Goal: Task Accomplishment & Management: Manage account settings

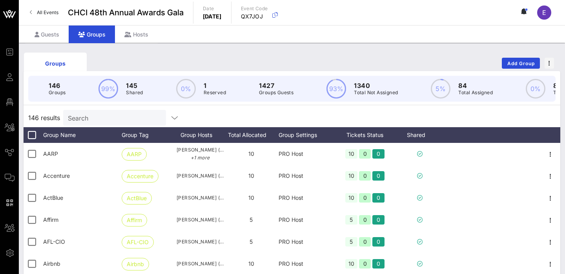
click at [106, 118] on input "Search" at bounding box center [114, 118] width 92 height 10
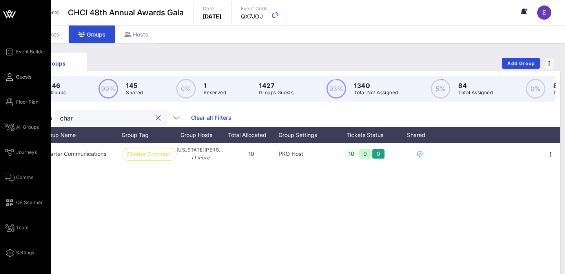
type input "char"
click at [15, 77] on link "Guests" at bounding box center [18, 76] width 27 height 9
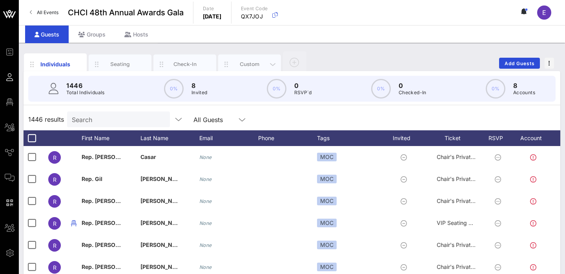
click at [249, 62] on div "Custom" at bounding box center [249, 63] width 35 height 7
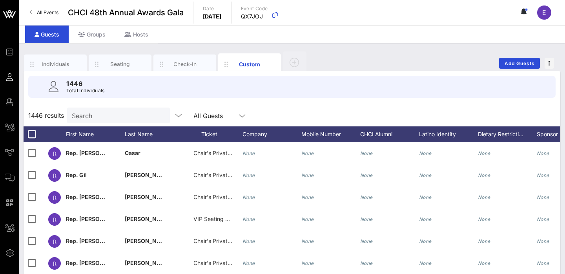
click at [95, 115] on input "Search" at bounding box center [118, 115] width 92 height 10
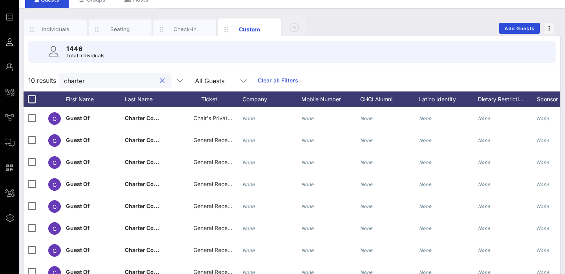
scroll to position [57, 0]
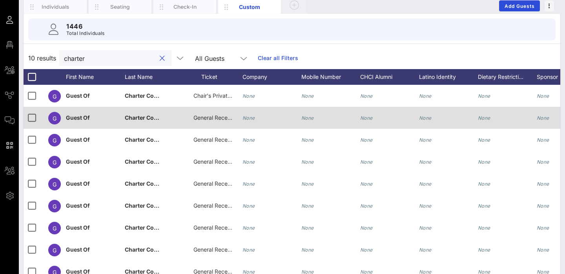
click at [207, 119] on span "General Reception" at bounding box center [216, 117] width 47 height 7
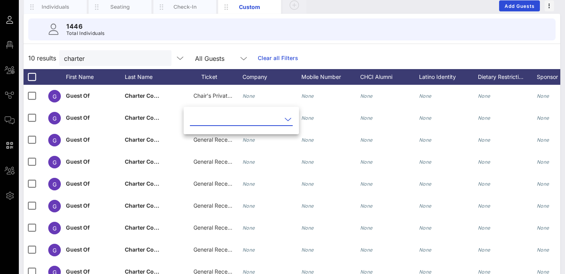
click at [226, 117] on input "text" at bounding box center [236, 119] width 92 height 13
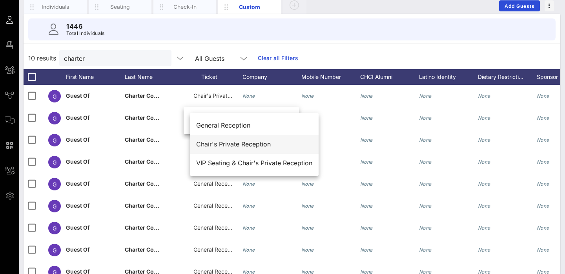
click at [242, 144] on div "Chair's Private Reception" at bounding box center [254, 143] width 116 height 7
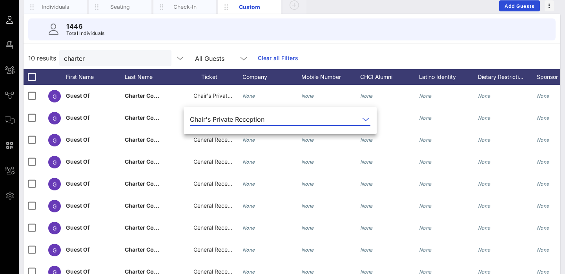
click at [345, 36] on div "1446 Total Individuals" at bounding box center [291, 29] width 527 height 22
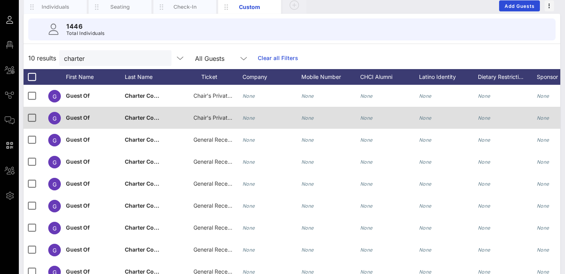
click at [210, 117] on span "Chair's Private Reception" at bounding box center [225, 117] width 65 height 7
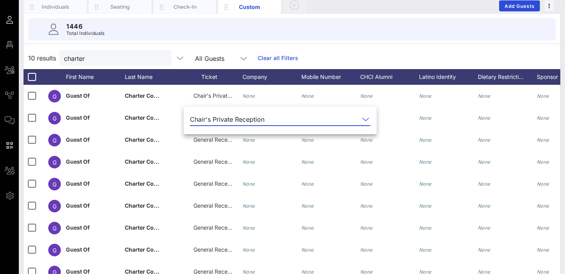
click at [362, 119] on icon at bounding box center [365, 119] width 7 height 9
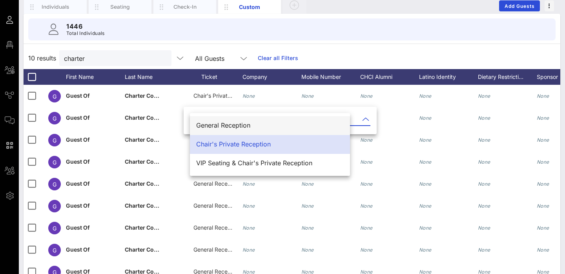
click at [255, 123] on div "General Reception" at bounding box center [270, 125] width 148 height 7
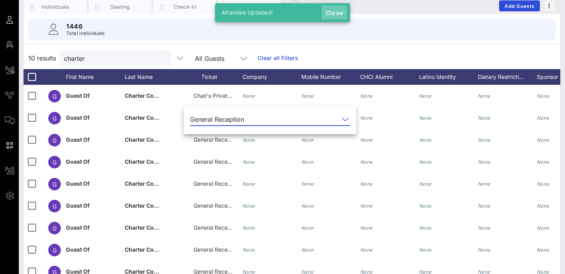
click at [334, 11] on span "Close" at bounding box center [334, 12] width 19 height 7
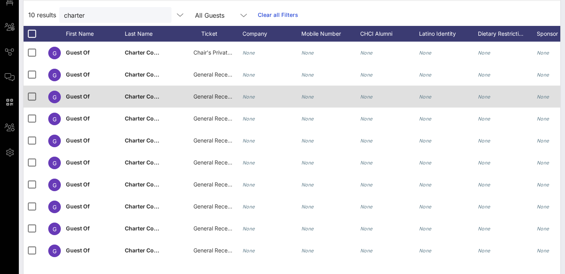
scroll to position [111, 0]
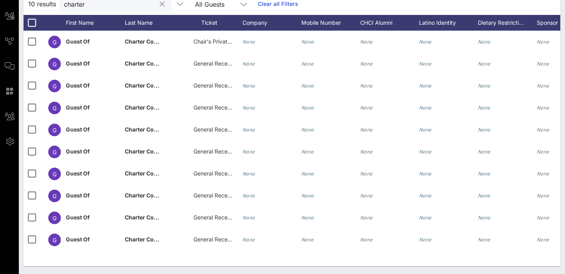
click at [77, 19] on div "First Name" at bounding box center [95, 23] width 59 height 16
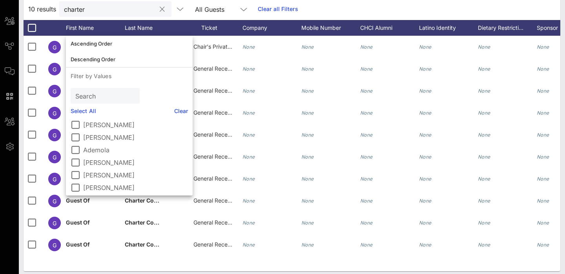
click at [88, 7] on input "charter" at bounding box center [110, 9] width 92 height 10
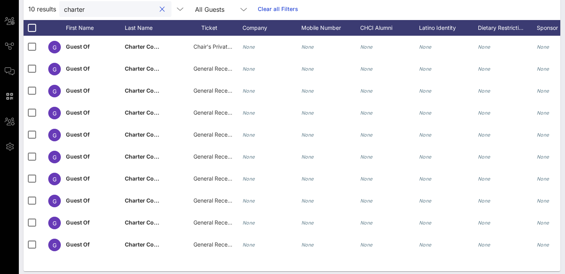
click at [88, 7] on div "Event Builder Guests Floor Plan All Groups Journeys Comms QR Scanner Team Setti…" at bounding box center [282, 86] width 565 height 385
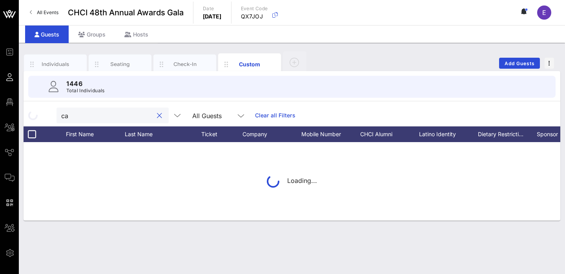
scroll to position [0, 0]
type input "californi"
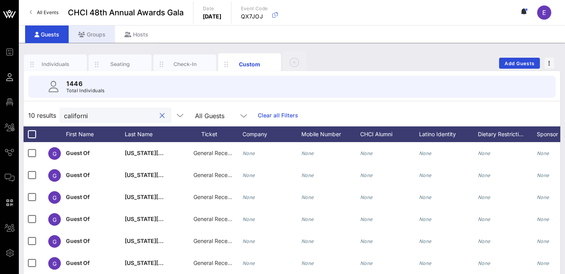
click at [98, 32] on div "Groups" at bounding box center [92, 35] width 46 height 18
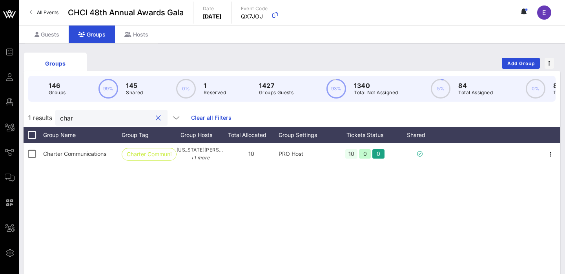
click at [91, 119] on input "char" at bounding box center [106, 118] width 92 height 10
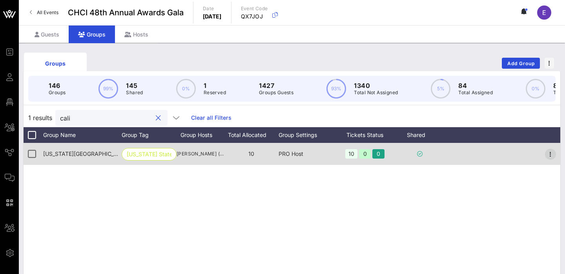
type input "cali"
click at [551, 153] on icon "button" at bounding box center [550, 154] width 9 height 9
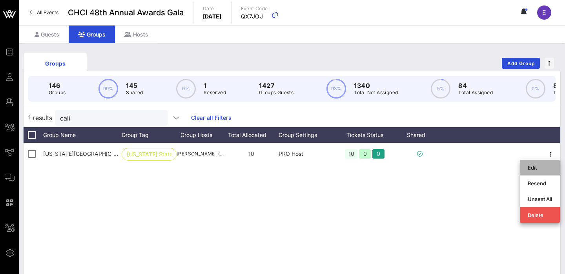
click at [535, 168] on div "Edit" at bounding box center [540, 167] width 24 height 6
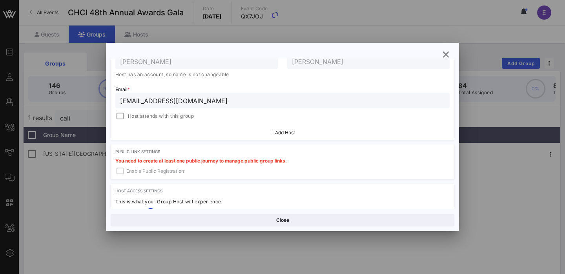
click at [289, 130] on span "Add Host" at bounding box center [285, 133] width 20 height 6
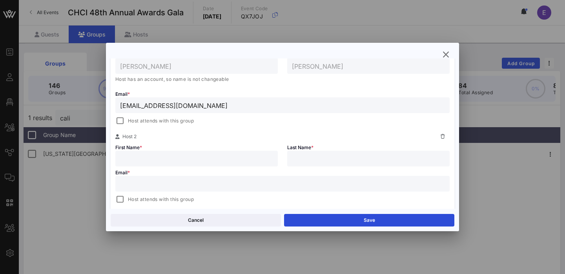
scroll to position [167, 0]
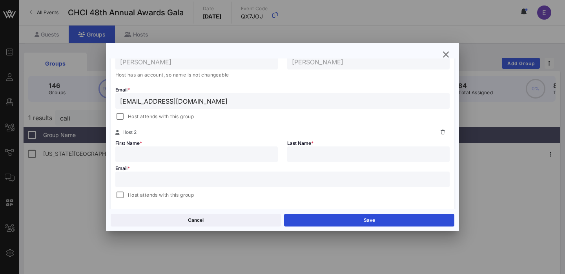
click at [185, 160] on div at bounding box center [196, 154] width 153 height 16
type input "j"
type input "[PERSON_NAME]"
click at [316, 149] on input "text" at bounding box center [368, 154] width 153 height 10
type input "[PERSON_NAME]"
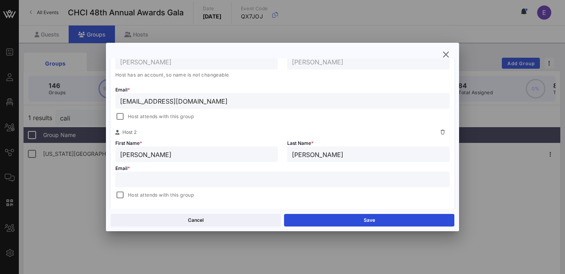
click at [213, 180] on input "text" at bounding box center [282, 179] width 325 height 10
paste input "[EMAIL_ADDRESS][DOMAIN_NAME]"
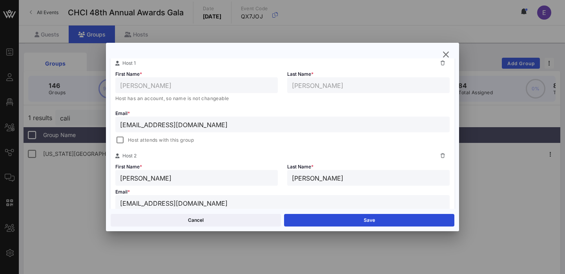
scroll to position [132, 0]
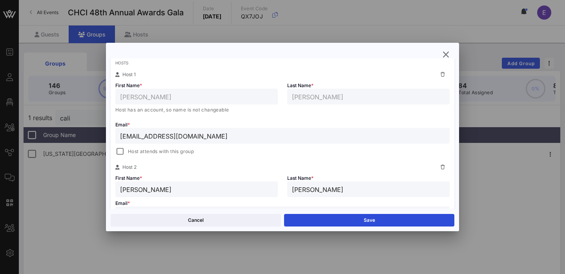
type input "[EMAIL_ADDRESS][DOMAIN_NAME]"
click at [443, 74] on icon at bounding box center [443, 74] width 4 height 5
type input "[PERSON_NAME]"
type input "[EMAIL_ADDRESS][DOMAIN_NAME]"
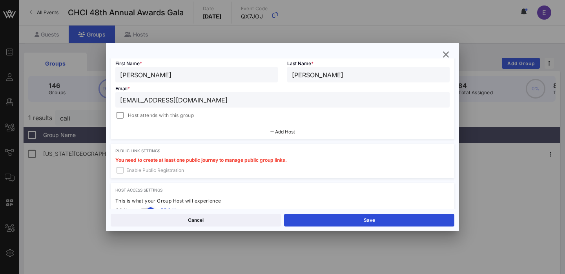
scroll to position [159, 0]
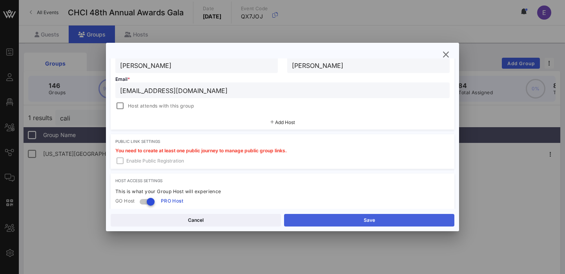
click at [375, 219] on button "Save" at bounding box center [369, 220] width 170 height 13
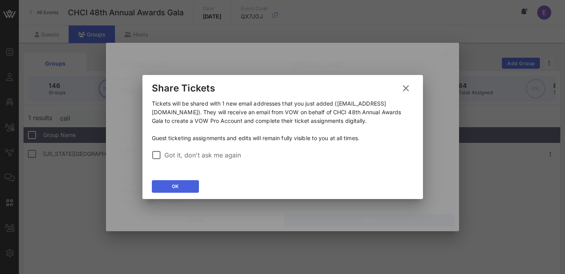
click at [181, 189] on button "OK" at bounding box center [175, 186] width 47 height 13
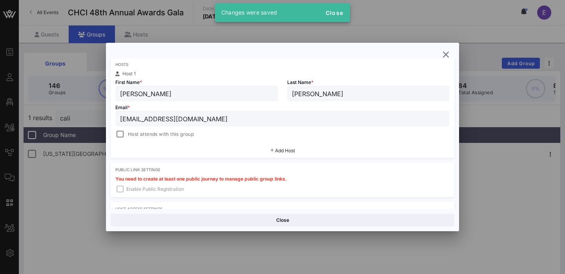
scroll to position [130, 0]
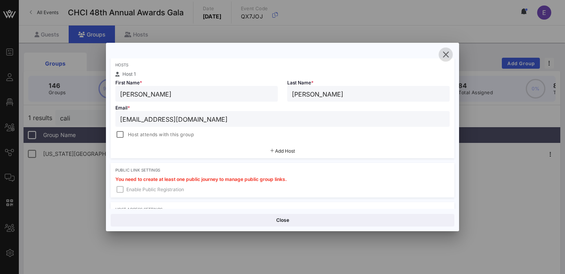
click at [447, 53] on icon "button" at bounding box center [445, 54] width 9 height 9
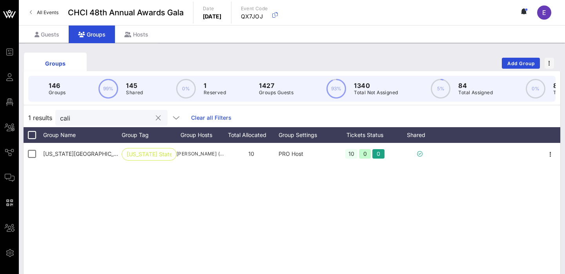
click at [87, 111] on div "cali" at bounding box center [106, 118] width 92 height 16
drag, startPoint x: 80, startPoint y: 120, endPoint x: 24, endPoint y: 117, distance: 56.2
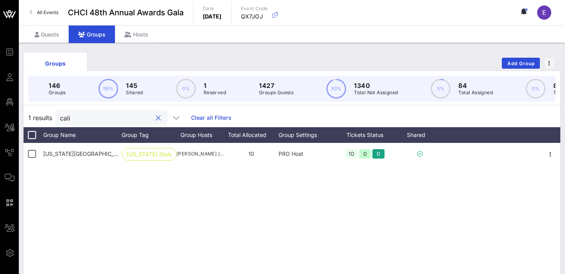
click at [24, 117] on div "1 results cali Clear all Filters" at bounding box center [292, 117] width 537 height 19
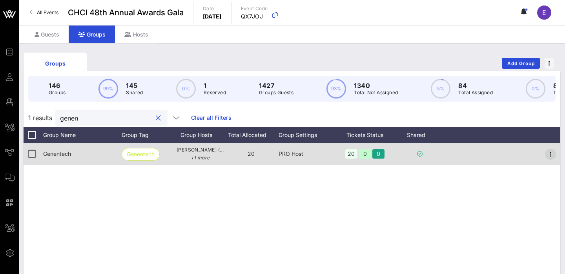
type input "genen"
click at [548, 153] on icon "button" at bounding box center [550, 154] width 9 height 9
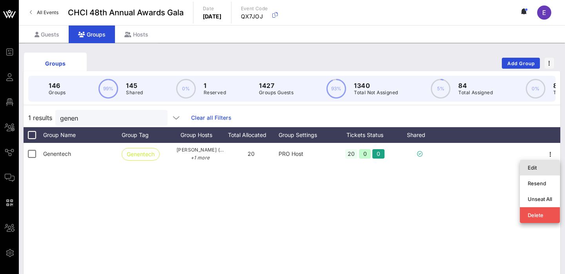
click at [535, 170] on div "Edit" at bounding box center [540, 167] width 24 height 6
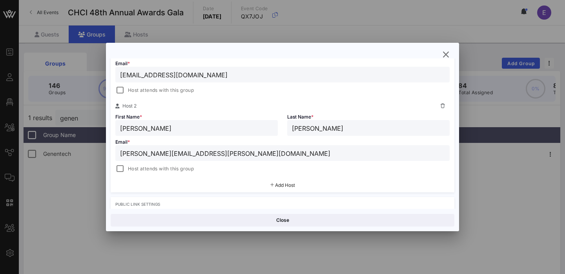
scroll to position [165, 0]
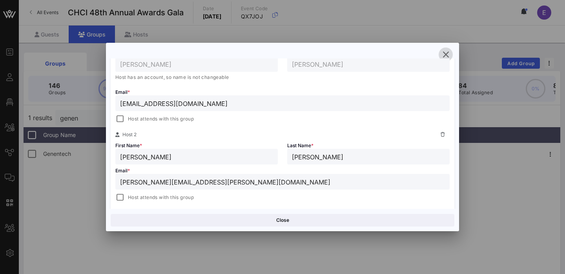
click at [448, 53] on icon "button" at bounding box center [445, 54] width 9 height 9
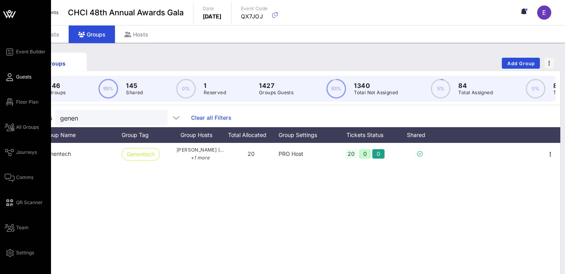
click at [13, 74] on link "Guests" at bounding box center [18, 76] width 27 height 9
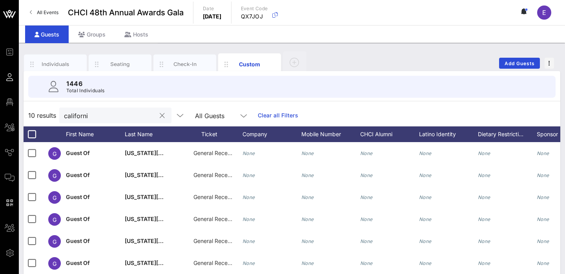
click at [97, 115] on input "californi" at bounding box center [110, 115] width 92 height 10
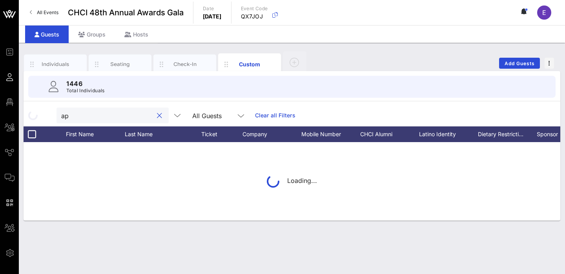
type input "a"
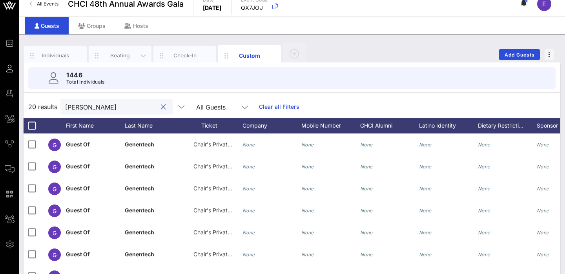
click at [121, 56] on div "Seating" at bounding box center [120, 55] width 35 height 7
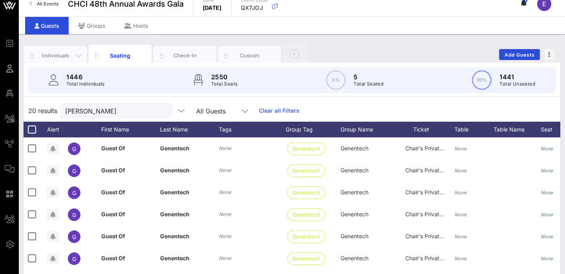
click at [41, 54] on div "Individuals" at bounding box center [55, 55] width 35 height 7
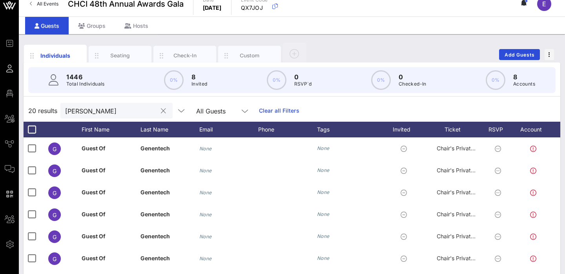
click at [96, 111] on input "[PERSON_NAME]" at bounding box center [111, 111] width 92 height 10
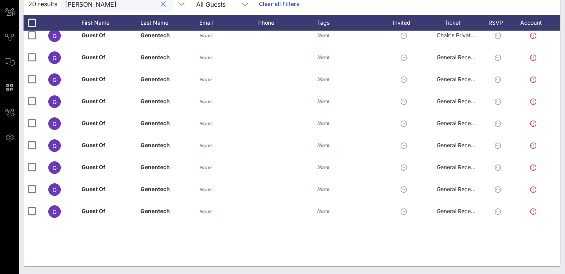
scroll to position [48, 0]
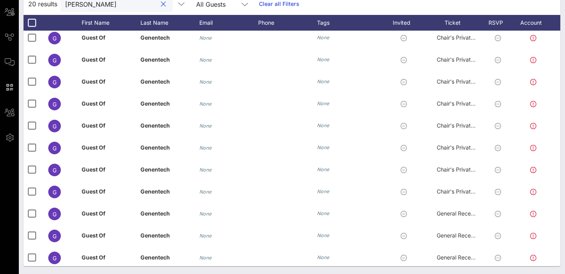
click at [106, 7] on input "[PERSON_NAME]" at bounding box center [111, 4] width 92 height 10
type input "ro"
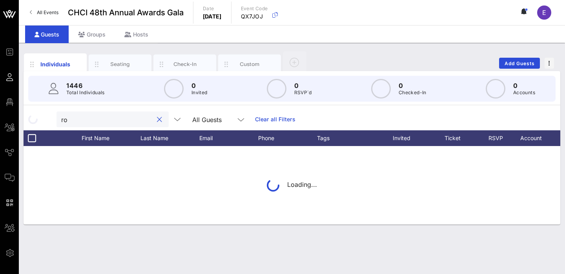
scroll to position [0, 0]
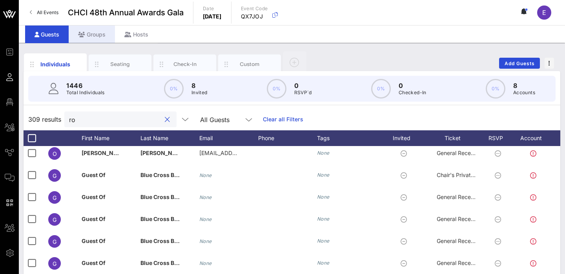
click at [98, 36] on div "Groups" at bounding box center [92, 35] width 46 height 18
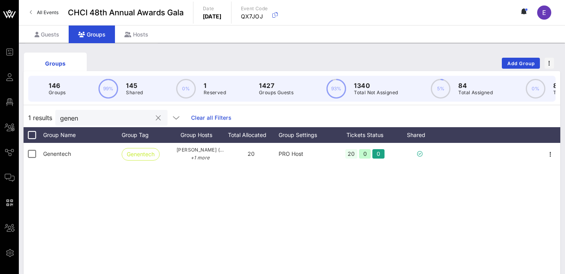
click at [88, 121] on input "genen" at bounding box center [106, 118] width 92 height 10
type input "g"
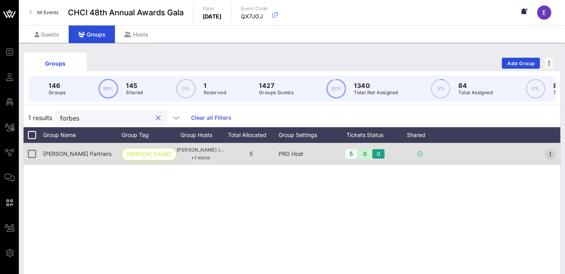
type input "forbes"
click at [548, 156] on icon "button" at bounding box center [550, 154] width 9 height 9
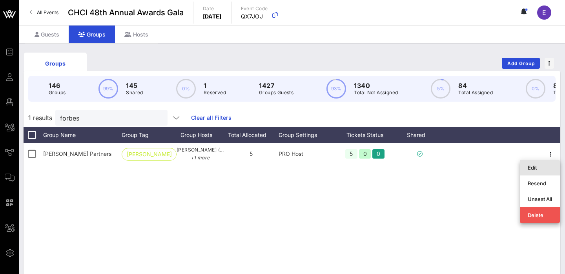
click at [537, 171] on div "Edit" at bounding box center [540, 167] width 24 height 13
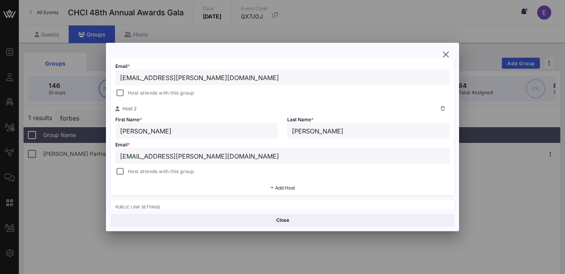
scroll to position [191, 0]
click at [287, 188] on span "Add Host" at bounding box center [285, 187] width 20 height 6
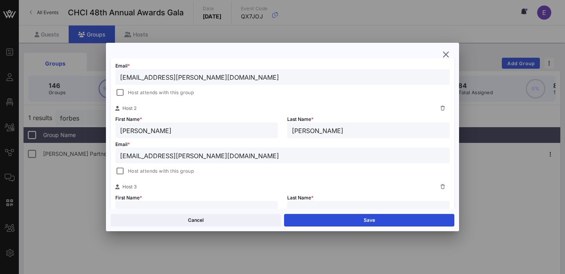
click at [443, 108] on icon at bounding box center [443, 108] width 4 height 5
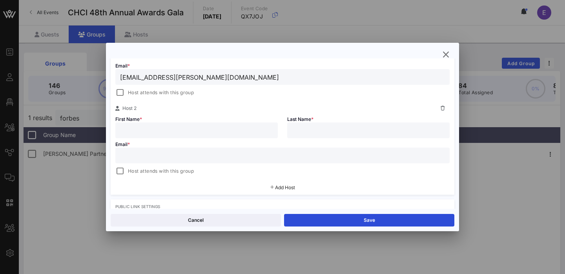
scroll to position [206, 0]
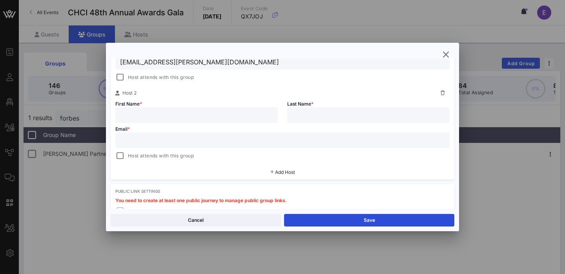
click at [192, 137] on input "text" at bounding box center [282, 140] width 325 height 10
paste input "[EMAIL_ADDRESS][PERSON_NAME][DOMAIN_NAME]"
type input "[EMAIL_ADDRESS][PERSON_NAME][DOMAIN_NAME]"
click at [187, 120] on div at bounding box center [196, 115] width 153 height 16
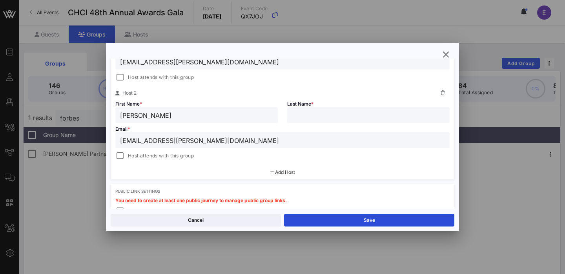
type input "[PERSON_NAME]"
click at [283, 171] on span "Add Host" at bounding box center [285, 172] width 20 height 6
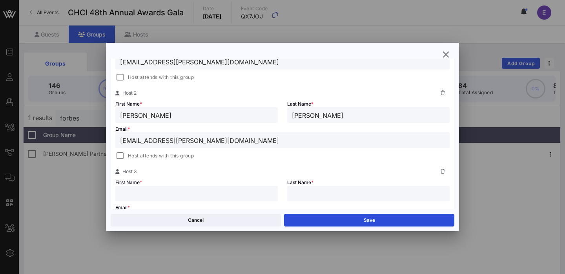
scroll to position [228, 0]
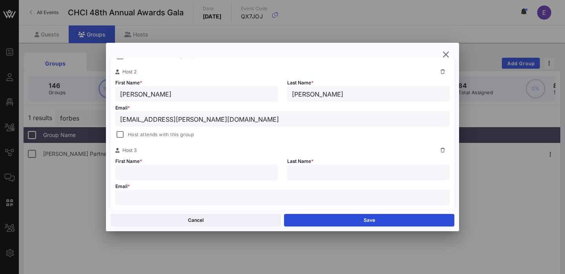
click at [195, 172] on input "text" at bounding box center [196, 172] width 153 height 10
paste input "[PERSON_NAME]"
click at [160, 172] on input "[PERSON_NAME]" at bounding box center [196, 172] width 153 height 10
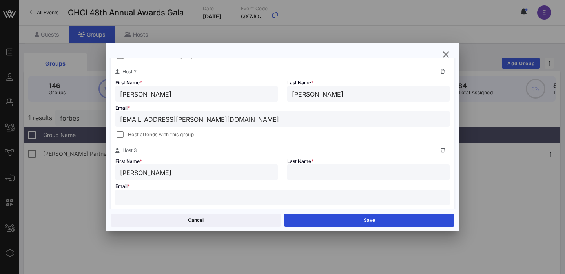
click at [160, 172] on input "[PERSON_NAME]" at bounding box center [196, 172] width 153 height 10
type input "[PERSON_NAME]"
paste input "[PERSON_NAME]"
type input "[PERSON_NAME]"
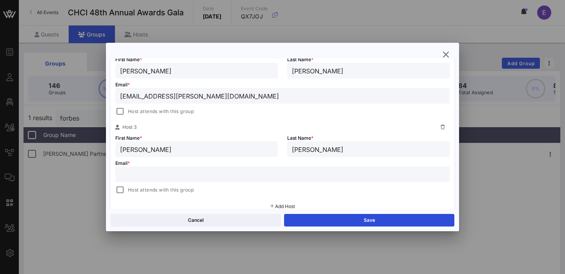
scroll to position [263, 0]
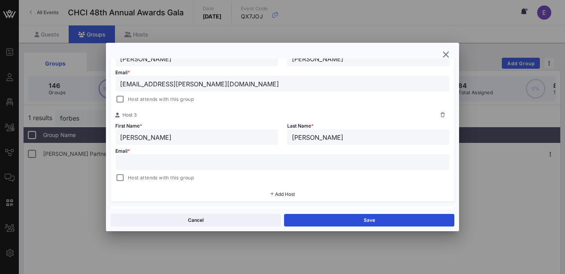
click at [220, 168] on div at bounding box center [282, 162] width 325 height 16
paste input "[EMAIL_ADDRESS][PERSON_NAME][DOMAIN_NAME]"
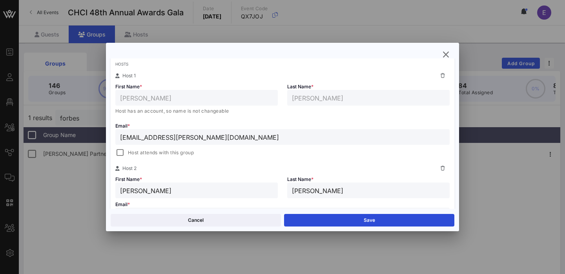
scroll to position [130, 0]
type input "[EMAIL_ADDRESS][PERSON_NAME][DOMAIN_NAME]"
click at [444, 81] on div at bounding box center [443, 76] width 14 height 9
type input "[PERSON_NAME]"
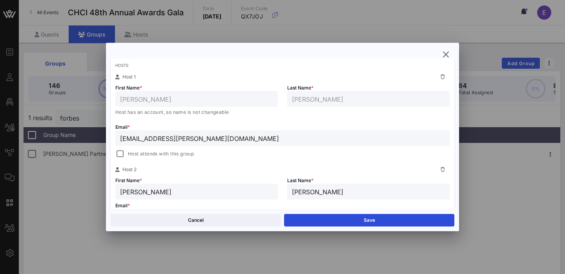
type input "[EMAIL_ADDRESS][PERSON_NAME][DOMAIN_NAME]"
type input "[PERSON_NAME]"
type input "[EMAIL_ADDRESS][PERSON_NAME][DOMAIN_NAME]"
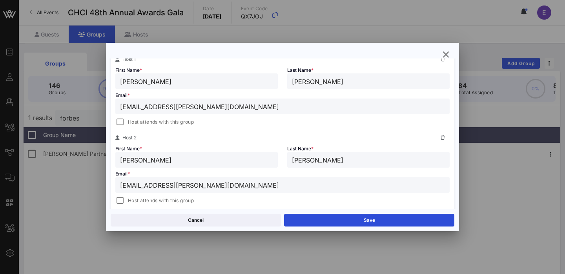
scroll to position [145, 0]
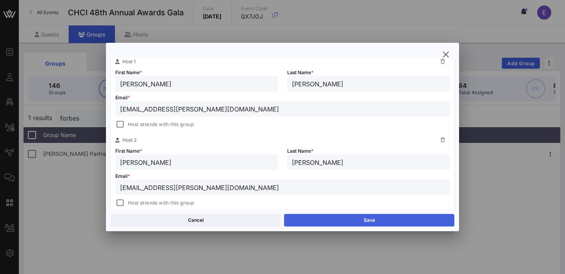
click at [342, 221] on button "Save" at bounding box center [369, 220] width 170 height 13
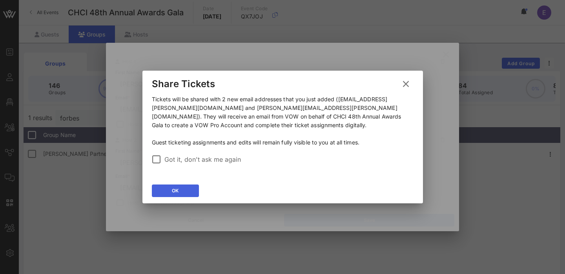
click at [183, 185] on button "OK" at bounding box center [175, 190] width 47 height 13
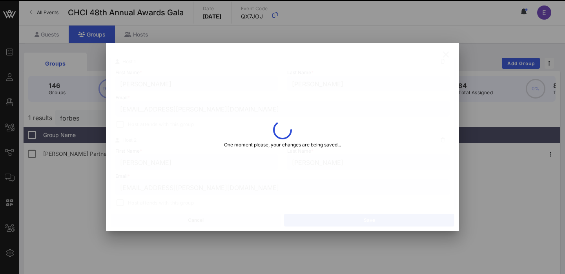
type input "[EMAIL_ADDRESS][PERSON_NAME][DOMAIN_NAME]"
type input "[PERSON_NAME]"
type input "[EMAIL_ADDRESS][PERSON_NAME][DOMAIN_NAME]"
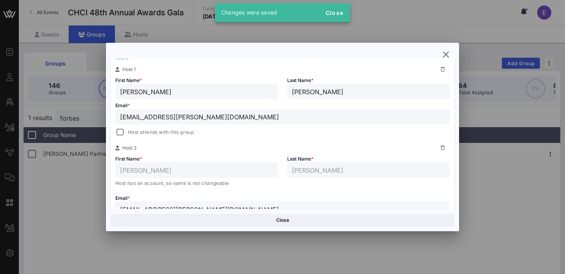
scroll to position [139, 0]
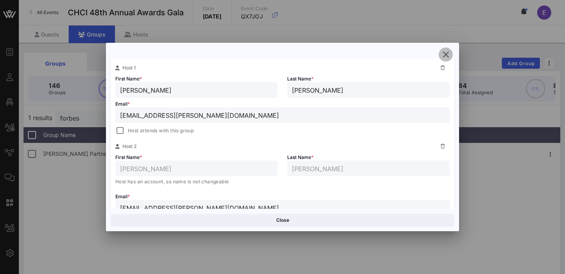
click at [446, 54] on icon "button" at bounding box center [445, 54] width 9 height 9
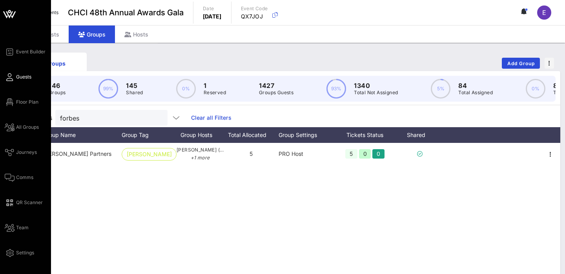
click at [8, 78] on icon at bounding box center [10, 77] width 10 height 1
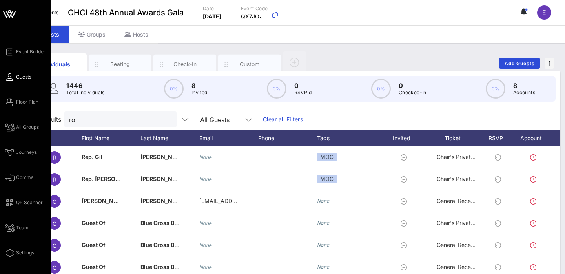
scroll to position [48, 0]
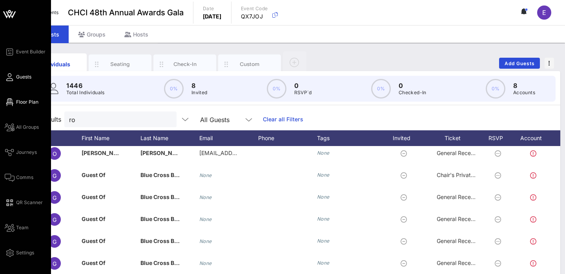
click at [26, 104] on span "Floor Plan" at bounding box center [27, 102] width 22 height 7
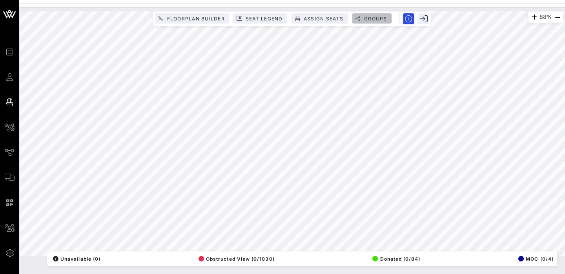
click at [378, 19] on span "Groups" at bounding box center [376, 19] width 24 height 6
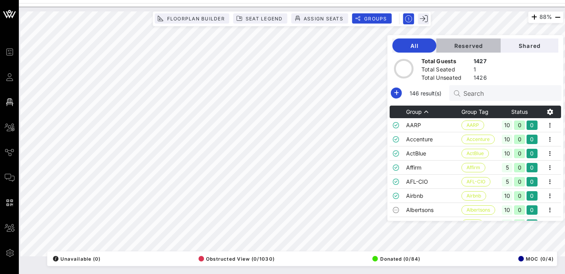
click at [488, 50] on button "Reserved" at bounding box center [468, 45] width 64 height 14
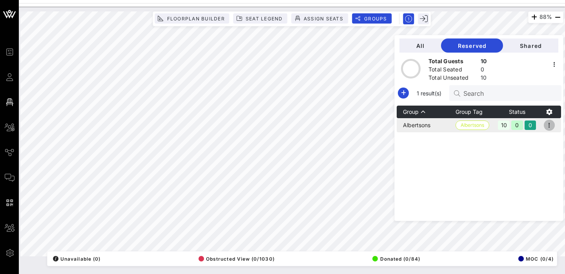
click at [554, 122] on icon "button" at bounding box center [549, 124] width 9 height 9
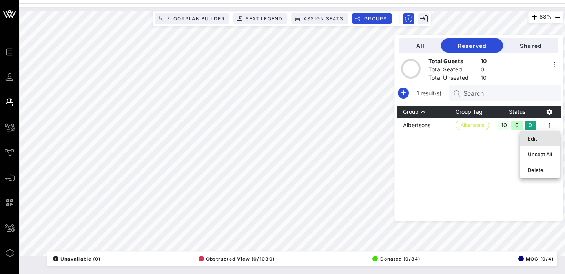
click at [543, 136] on div "Edit" at bounding box center [540, 138] width 24 height 6
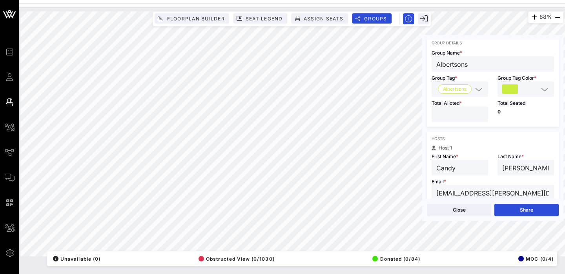
scroll to position [159, 0]
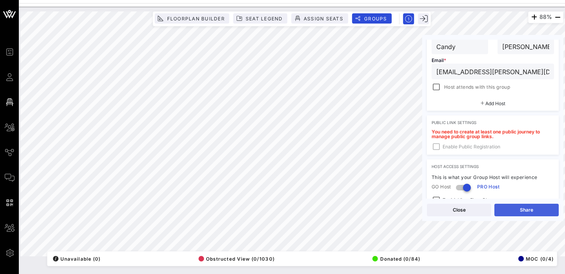
click at [534, 213] on button "Share" at bounding box center [526, 210] width 64 height 13
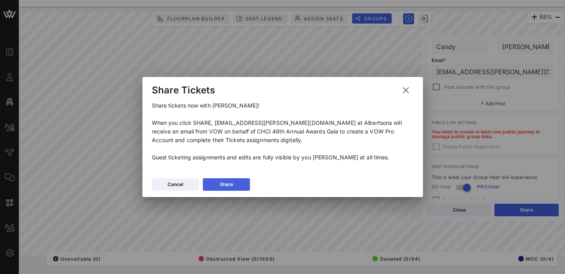
click at [228, 186] on div "Share" at bounding box center [226, 185] width 13 height 8
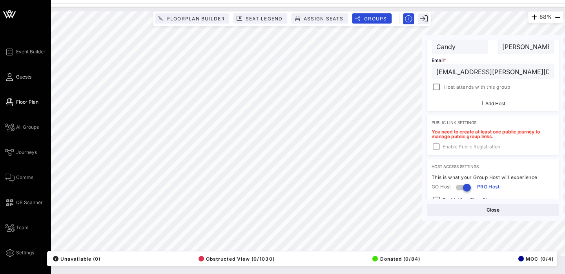
click at [24, 77] on span "Guests" at bounding box center [23, 76] width 15 height 7
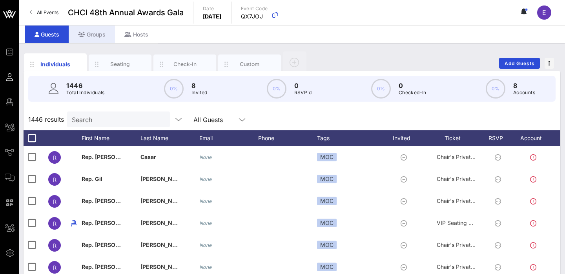
click at [89, 35] on div "Groups" at bounding box center [92, 35] width 46 height 18
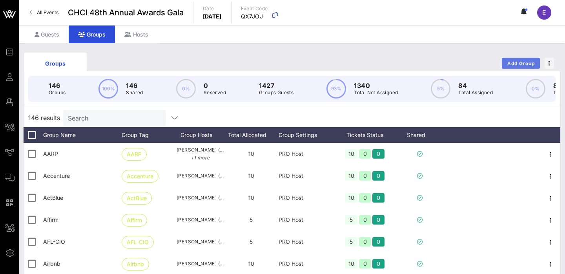
click at [518, 61] on span "Add Group" at bounding box center [521, 63] width 28 height 6
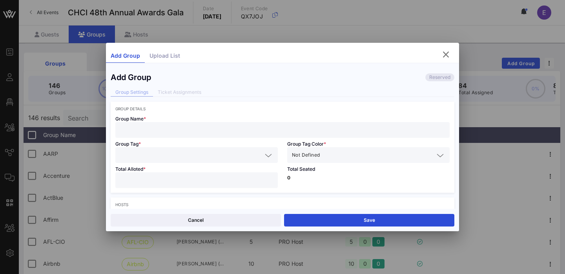
click at [255, 126] on input "text" at bounding box center [282, 130] width 325 height 10
paste input "[DEMOGRAPHIC_DATA]"
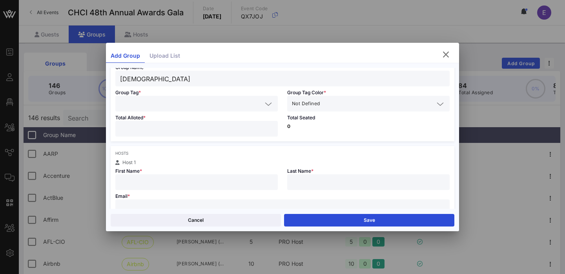
scroll to position [53, 0]
type input "[DEMOGRAPHIC_DATA]"
click at [234, 103] on input "text" at bounding box center [191, 102] width 142 height 10
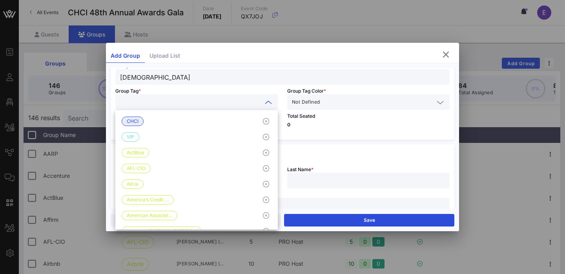
paste input "[DEMOGRAPHIC_DATA]"
type input "[DEMOGRAPHIC_DATA]"
click at [345, 111] on div "Total Seated 0" at bounding box center [369, 125] width 172 height 30
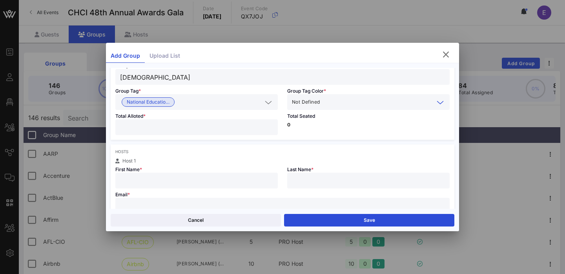
click at [336, 102] on input "text" at bounding box center [377, 102] width 113 height 10
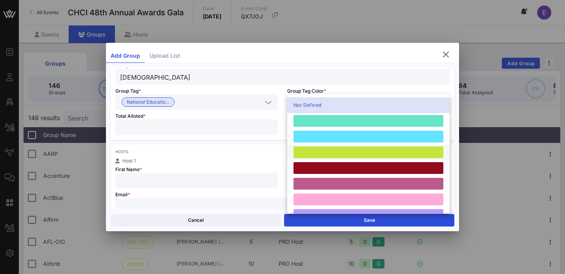
click at [329, 155] on div at bounding box center [369, 152] width 150 height 12
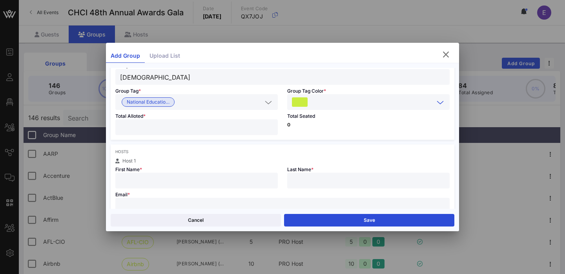
click at [233, 126] on input "number" at bounding box center [196, 127] width 153 height 10
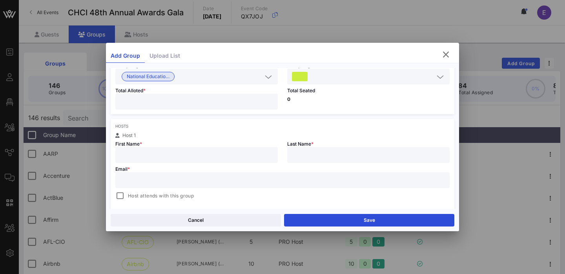
scroll to position [88, 0]
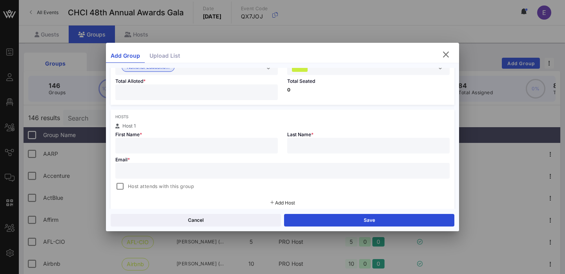
type input "**"
click at [196, 148] on input "text" at bounding box center [196, 145] width 153 height 10
paste input "[PERSON_NAME]"
click at [155, 146] on input "[PERSON_NAME]" at bounding box center [196, 145] width 153 height 10
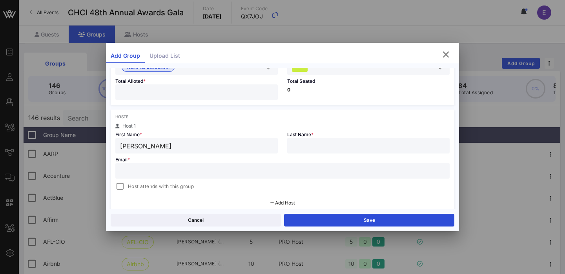
type input "[PERSON_NAME]"
paste input "[PERSON_NAME]"
type input "[PERSON_NAME]"
click at [271, 178] on div at bounding box center [282, 171] width 325 height 16
paste input "[EMAIL_ADDRESS][DOMAIN_NAME]"
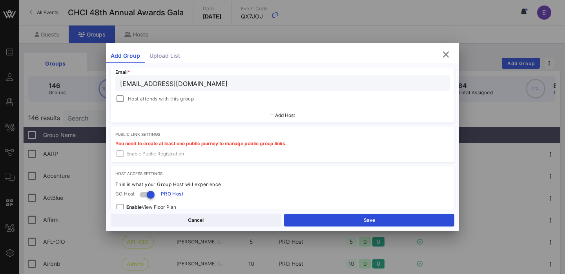
scroll to position [195, 0]
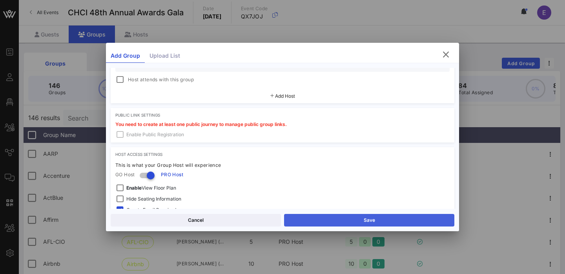
type input "[EMAIL_ADDRESS][DOMAIN_NAME]"
click at [350, 222] on button "Save" at bounding box center [369, 220] width 170 height 13
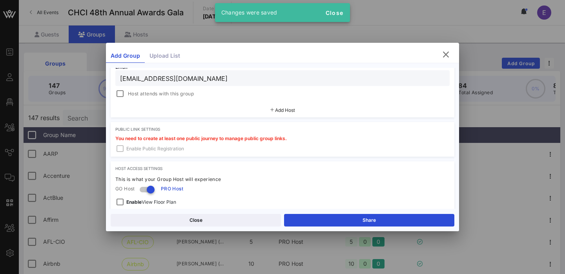
scroll to position [209, 0]
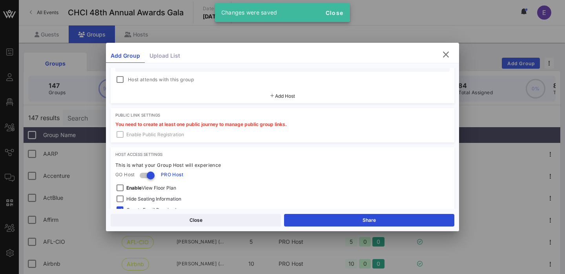
click at [80, 64] on div at bounding box center [282, 137] width 565 height 274
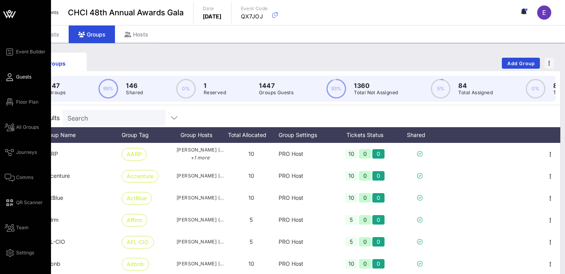
click at [14, 77] on icon at bounding box center [10, 77] width 10 height 1
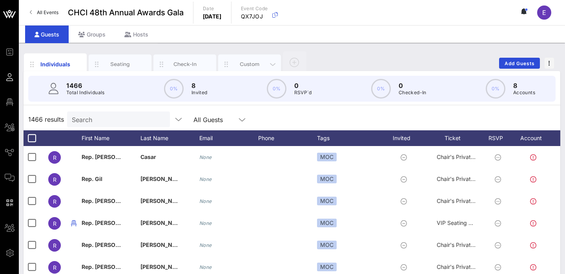
click at [235, 60] on div "Custom" at bounding box center [249, 63] width 35 height 7
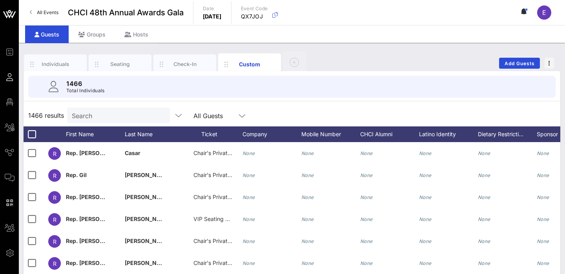
click at [117, 115] on input "Search" at bounding box center [118, 115] width 92 height 10
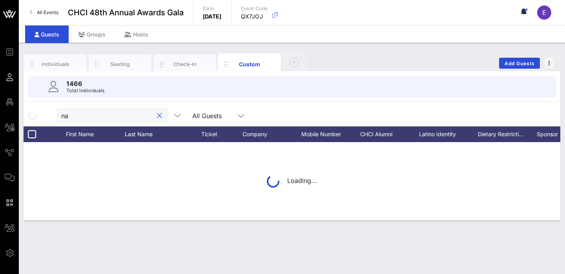
type input "n"
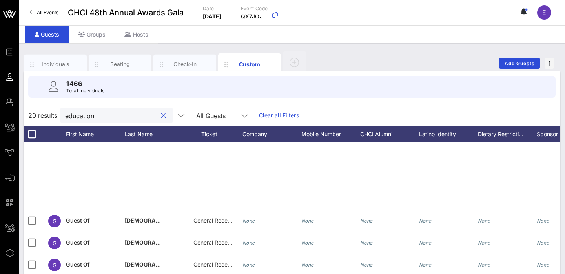
scroll to position [111, 0]
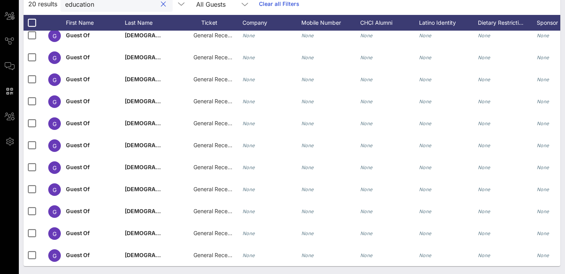
type input "education"
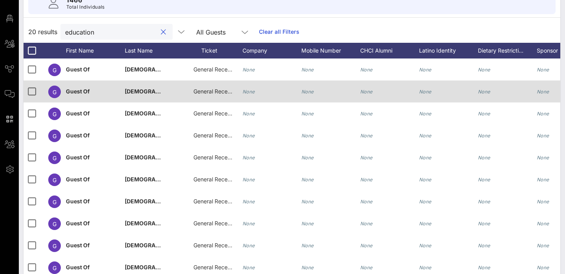
scroll to position [59, 0]
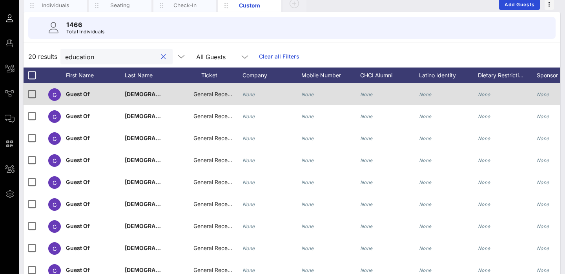
click at [215, 97] on span "General Reception" at bounding box center [216, 94] width 47 height 7
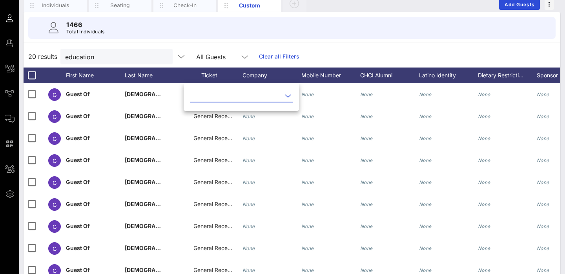
click at [226, 94] on input "text" at bounding box center [236, 95] width 92 height 13
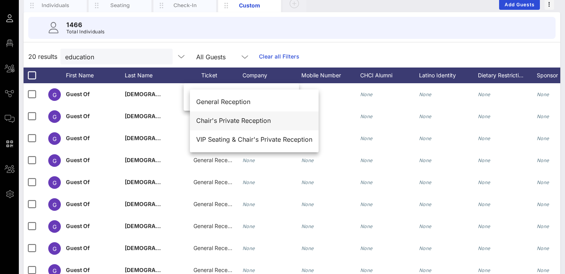
click at [225, 119] on div "Chair's Private Reception" at bounding box center [254, 120] width 116 height 7
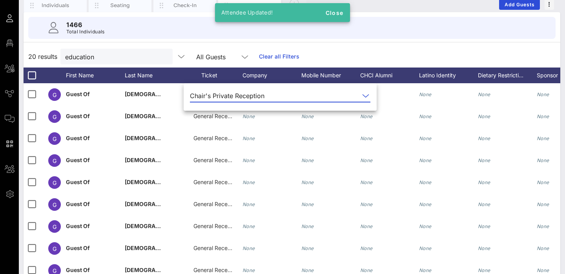
click at [225, 119] on span "General Reception" at bounding box center [216, 116] width 47 height 7
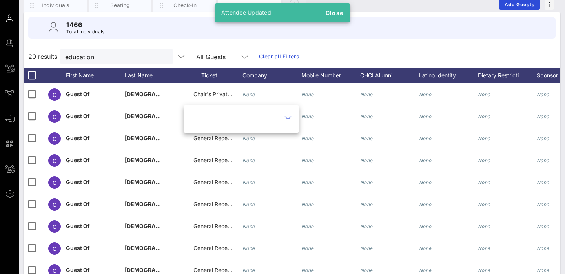
click at [225, 119] on input "text" at bounding box center [236, 117] width 92 height 13
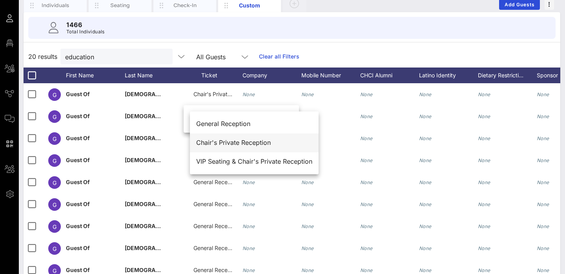
click at [239, 143] on div "Chair's Private Reception" at bounding box center [254, 142] width 116 height 7
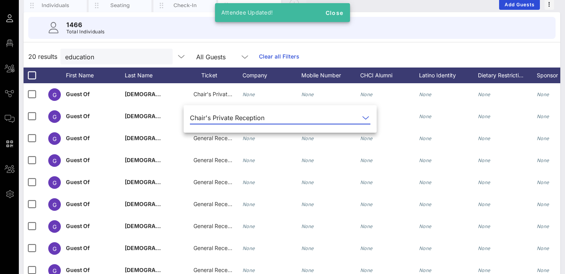
click at [370, 46] on div "20 results education All Guests Clear all Filters" at bounding box center [292, 57] width 537 height 22
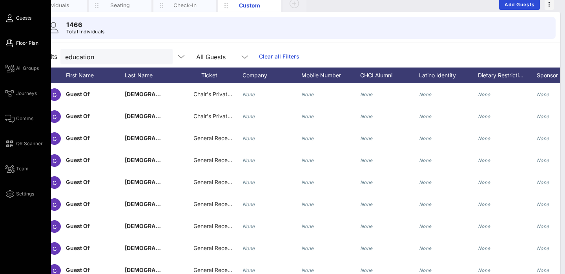
click at [13, 42] on link "Floor Plan" at bounding box center [22, 42] width 34 height 9
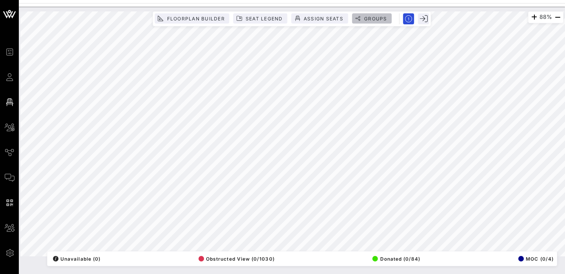
click at [376, 19] on span "Groups" at bounding box center [376, 19] width 24 height 6
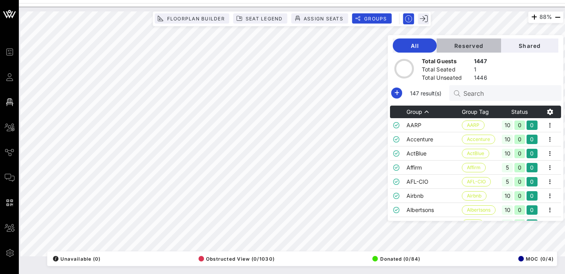
click at [487, 48] on span "Reserved" at bounding box center [469, 45] width 52 height 7
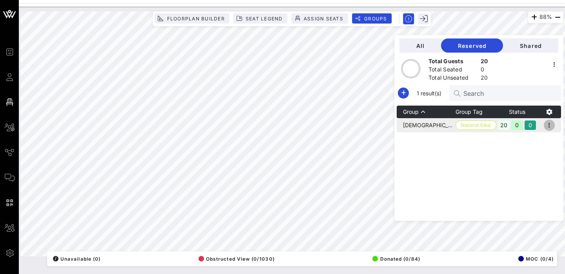
click at [547, 126] on icon "button" at bounding box center [549, 124] width 9 height 9
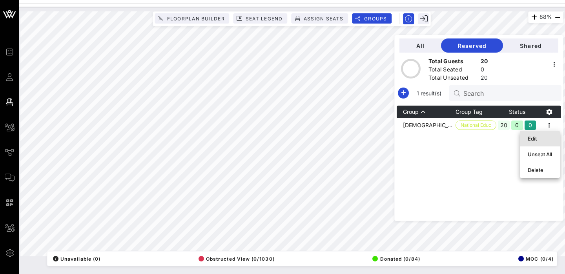
click at [539, 135] on div "Edit" at bounding box center [540, 138] width 24 height 6
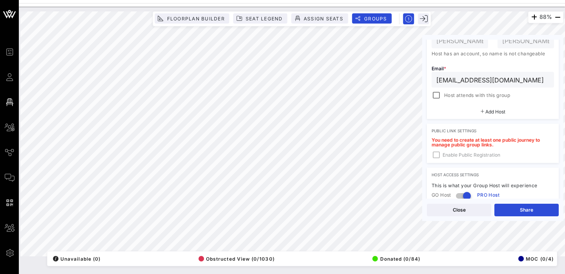
scroll to position [179, 0]
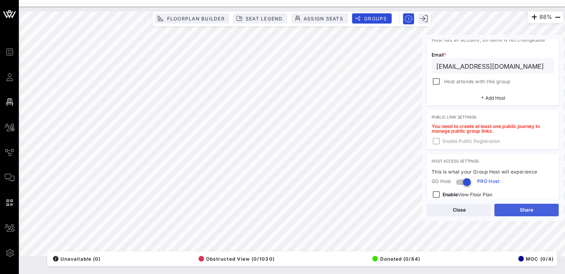
click at [534, 212] on button "Share" at bounding box center [526, 210] width 64 height 13
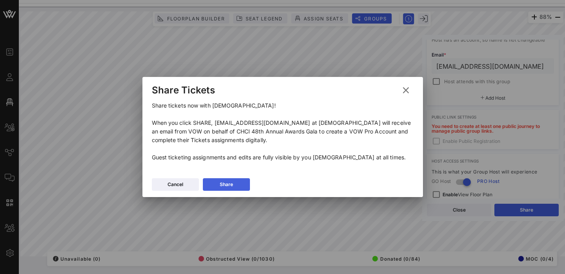
click at [216, 191] on button "Share" at bounding box center [226, 184] width 47 height 13
